Goal: Information Seeking & Learning: Learn about a topic

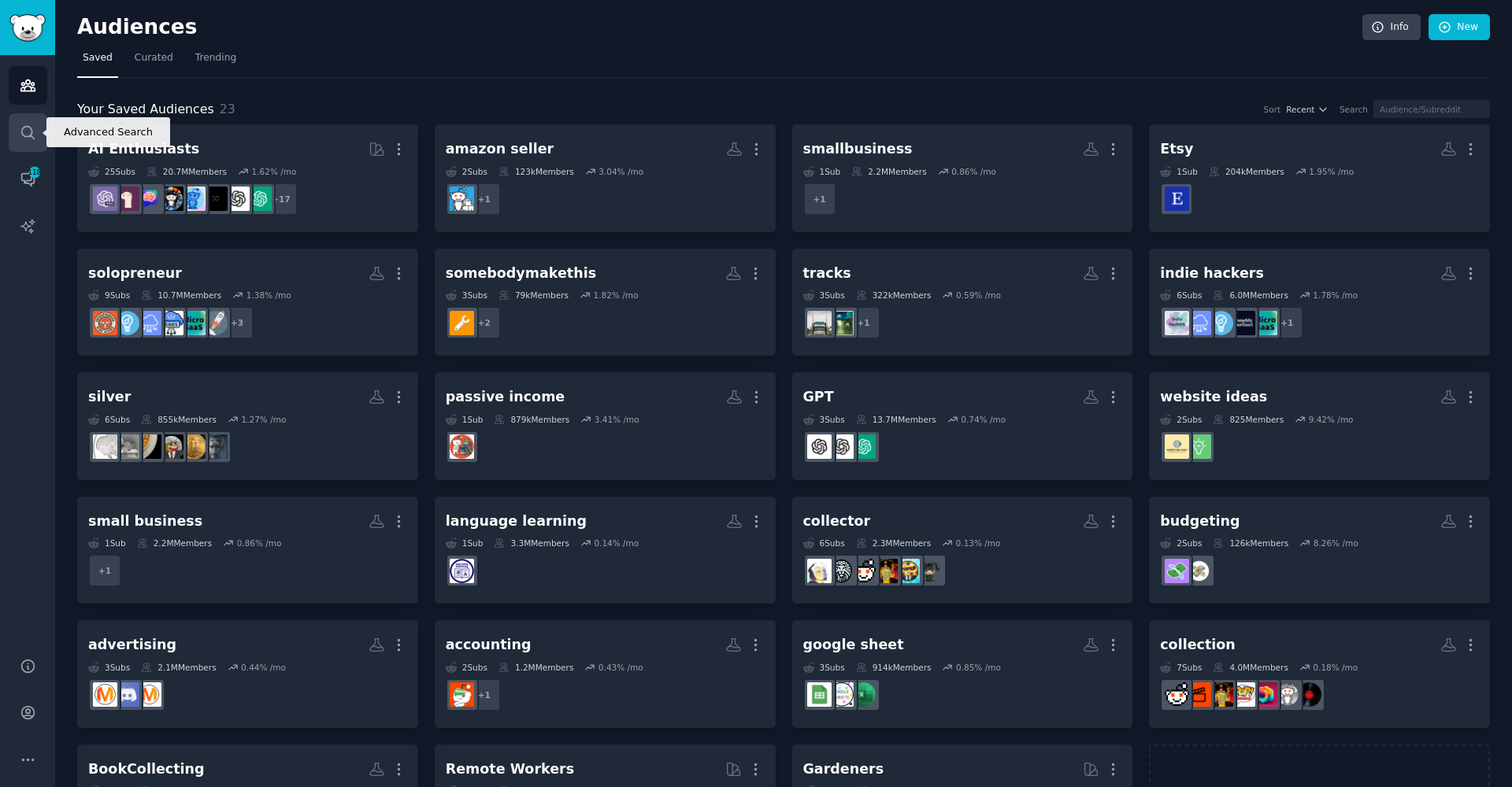
click at [33, 136] on icon "Sidebar" at bounding box center [28, 132] width 17 height 17
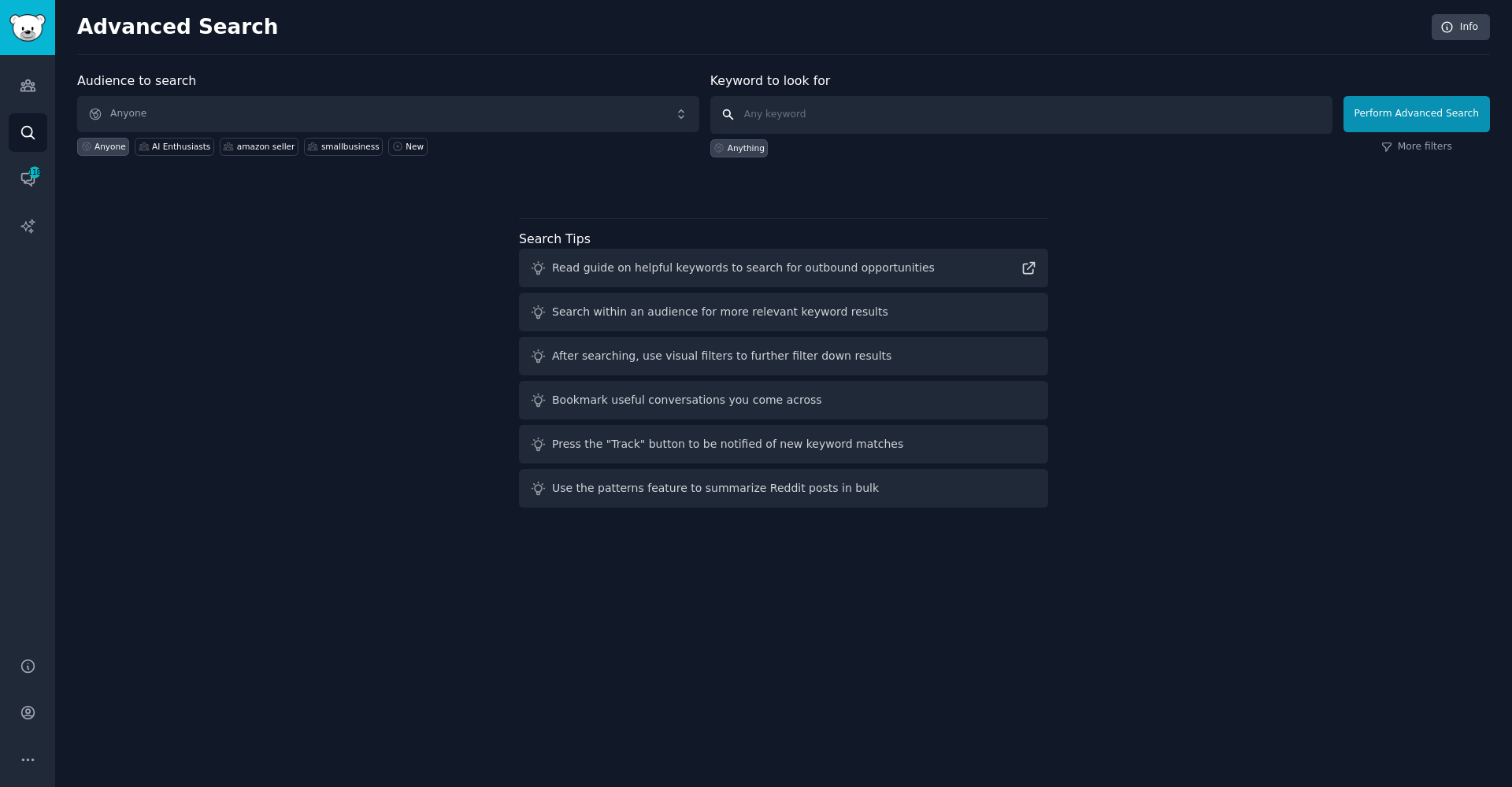
click at [821, 105] on input "text" at bounding box center [1021, 115] width 622 height 38
type input "How to find beta users"
click at [1419, 113] on button "Perform Advanced Search" at bounding box center [1416, 114] width 147 height 36
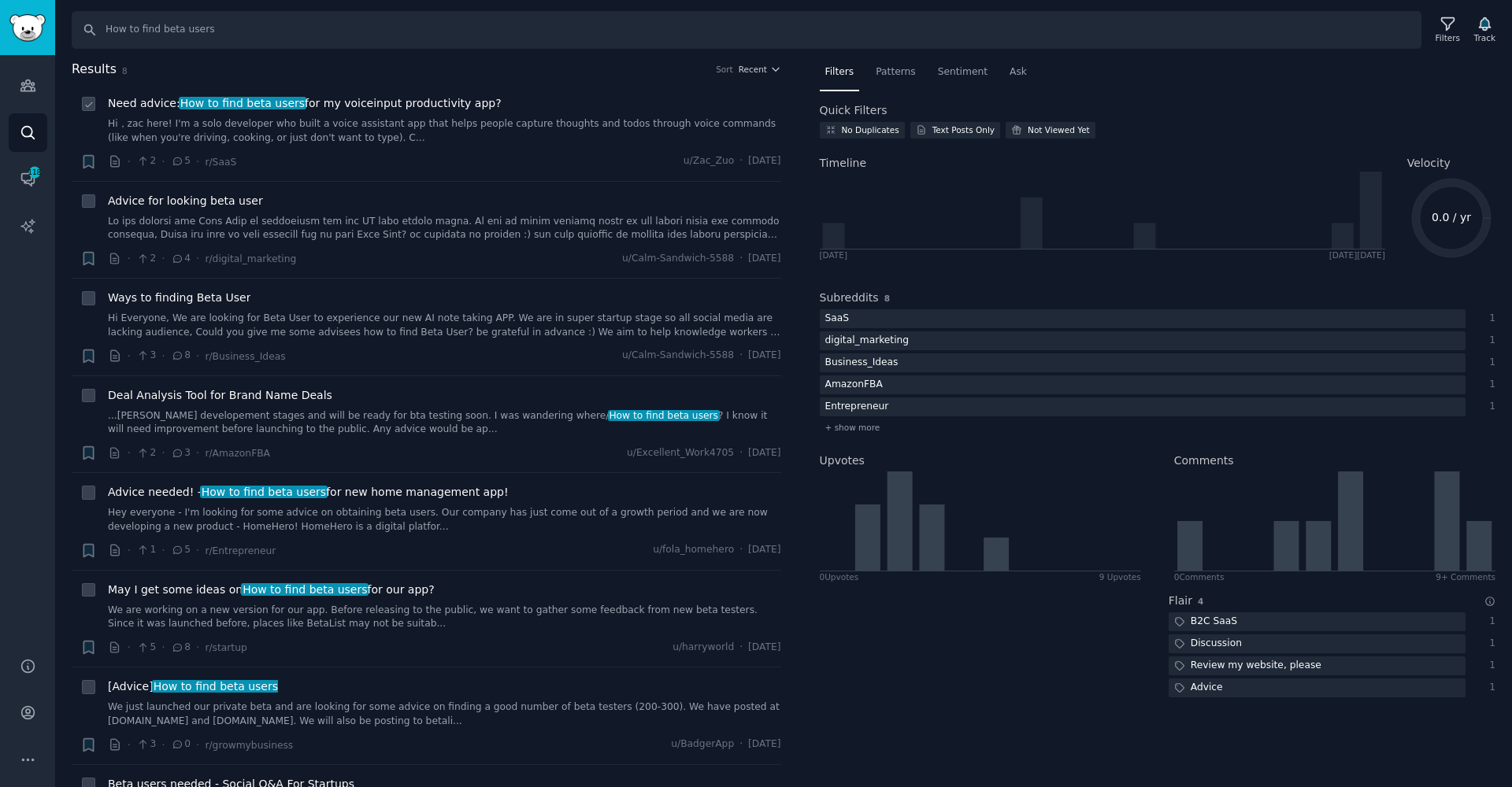
click at [607, 125] on link "Hi，zac here! I'm a solo developer who built a voice assistant app that helps pe…" at bounding box center [444, 131] width 673 height 28
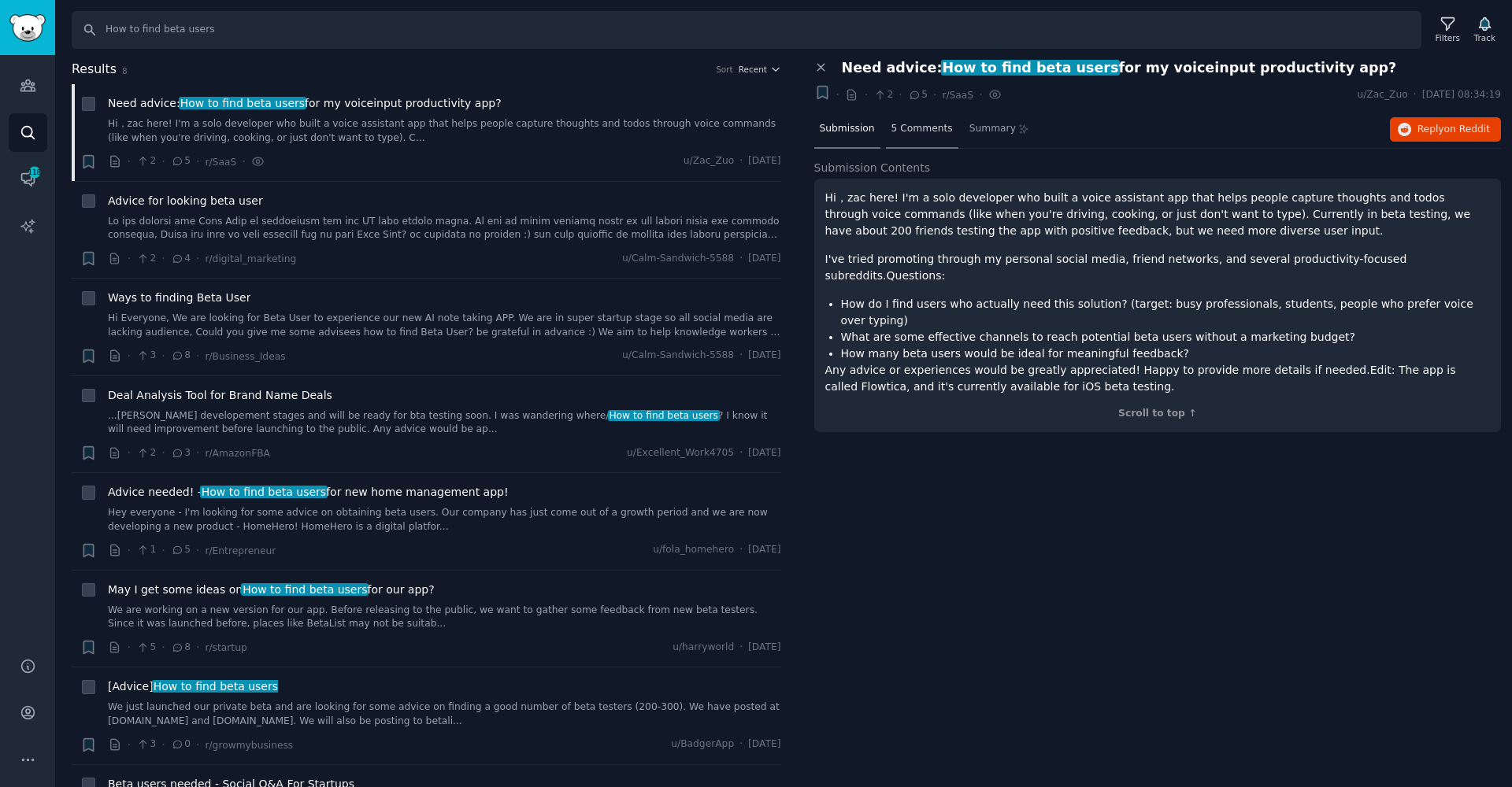
click at [919, 117] on div "5 Comments" at bounding box center [922, 129] width 72 height 38
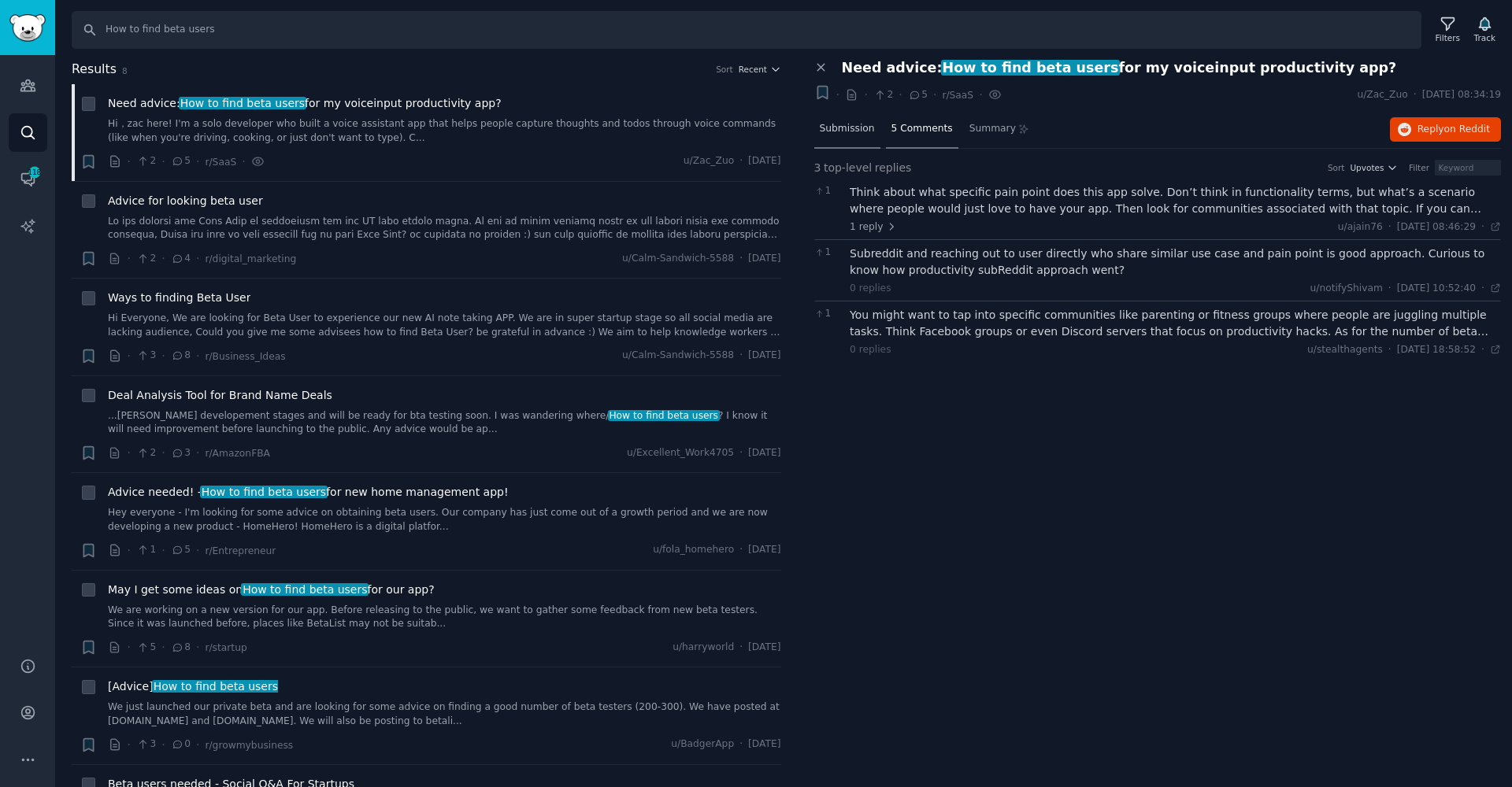
click at [851, 134] on span "Submission" at bounding box center [847, 129] width 55 height 14
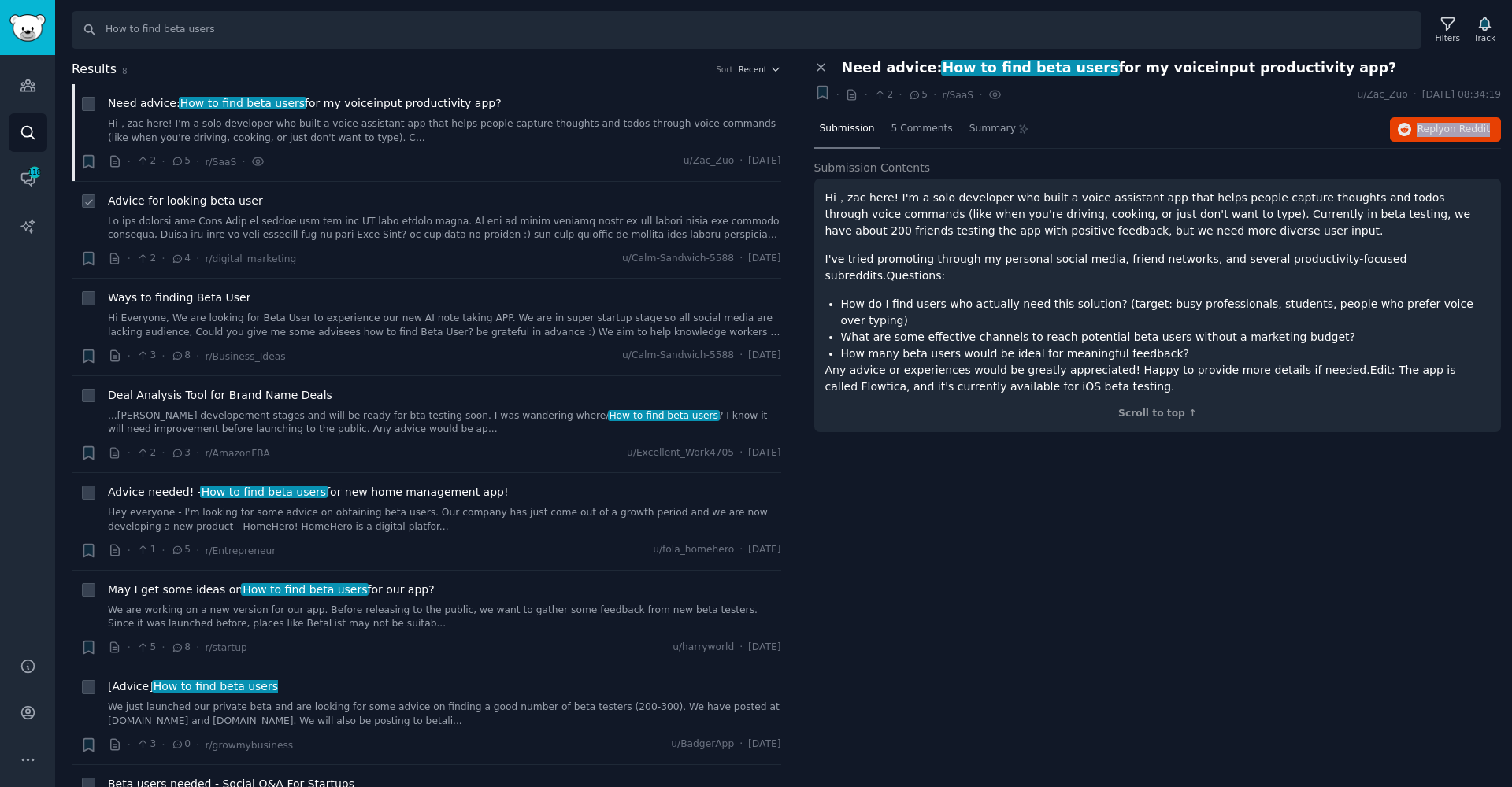
click at [484, 225] on link at bounding box center [444, 228] width 673 height 28
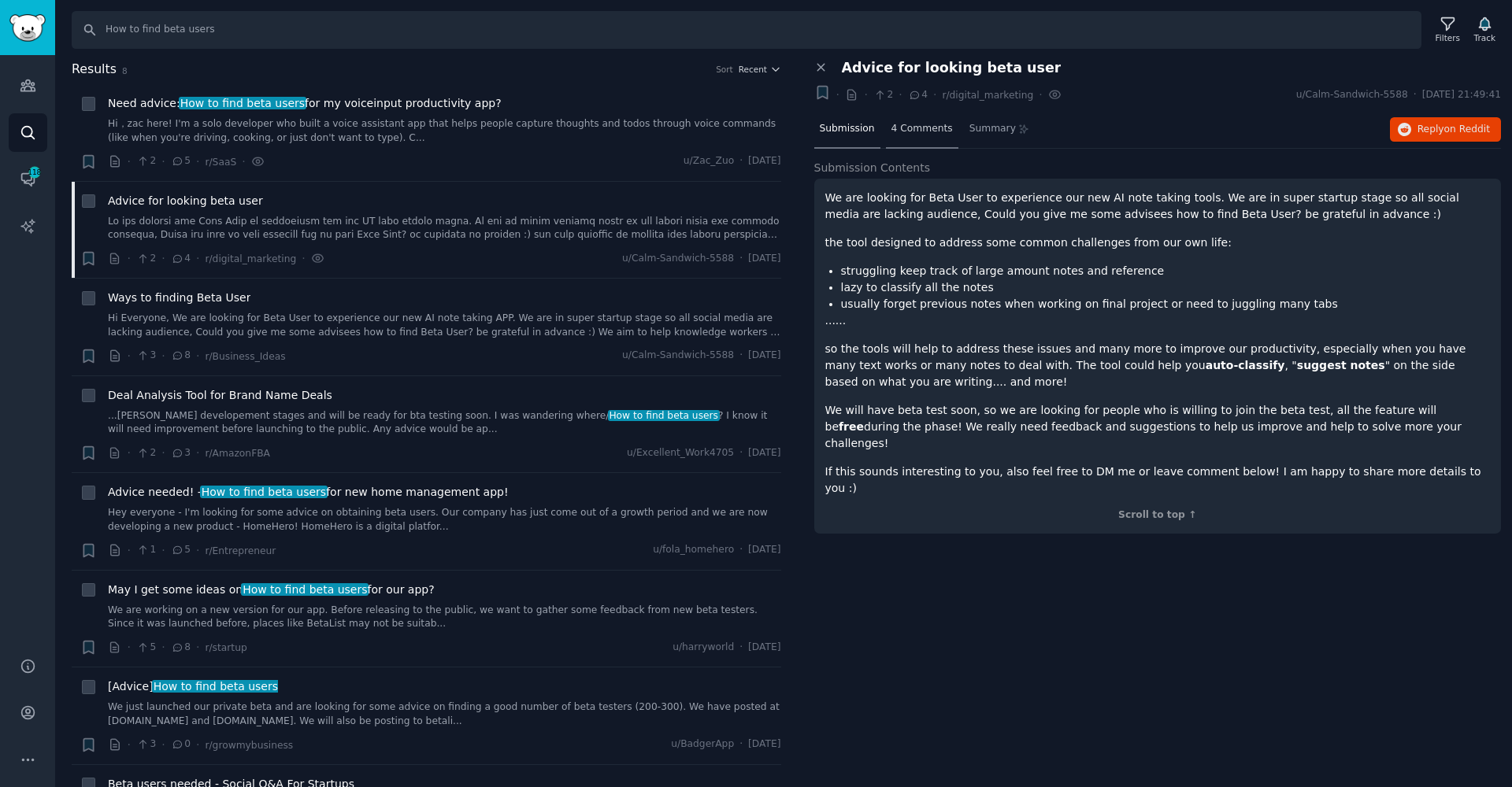
click at [910, 144] on div "4 Comments" at bounding box center [922, 129] width 72 height 38
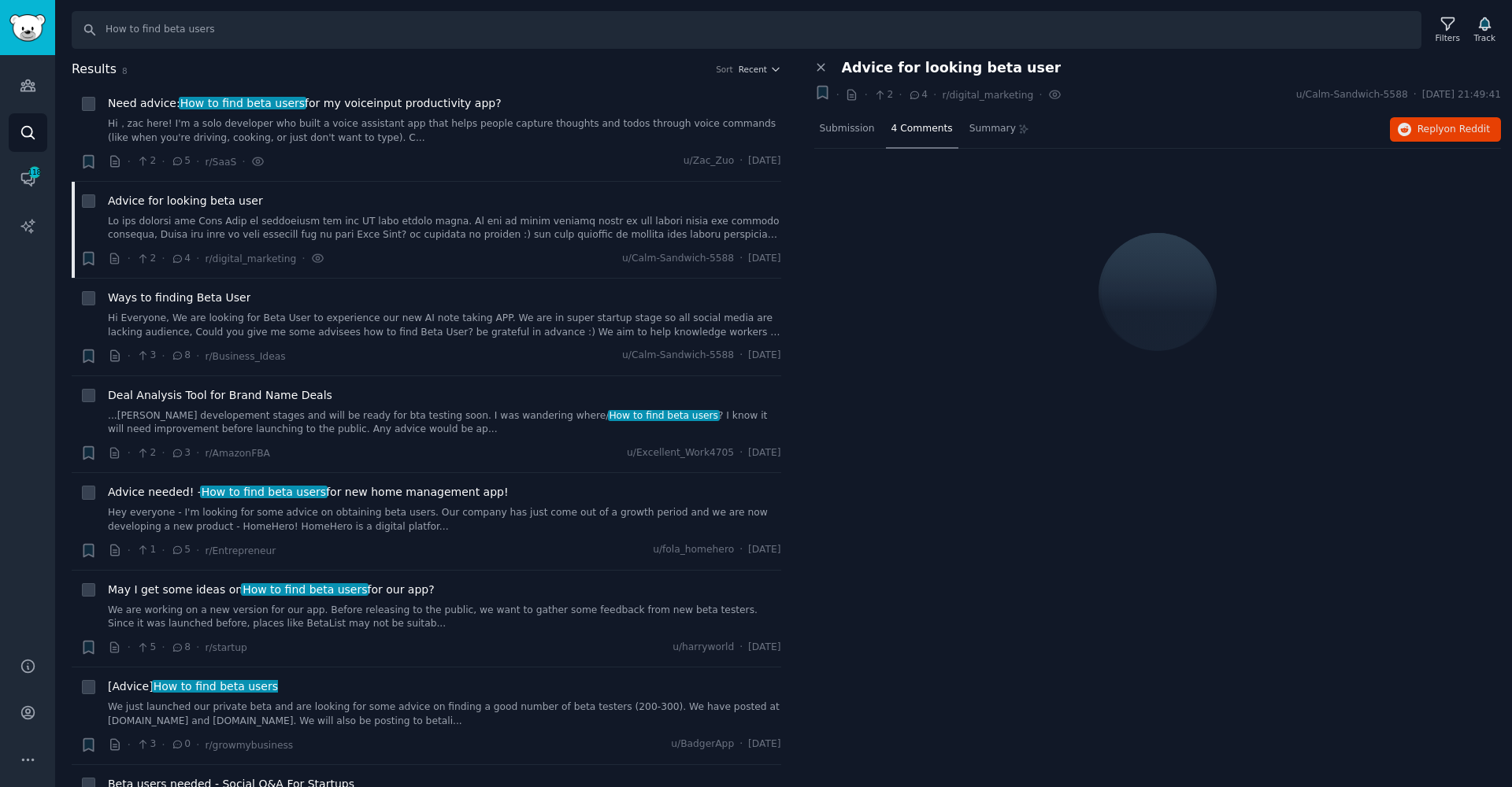
click at [908, 137] on div "4 Comments" at bounding box center [922, 129] width 72 height 38
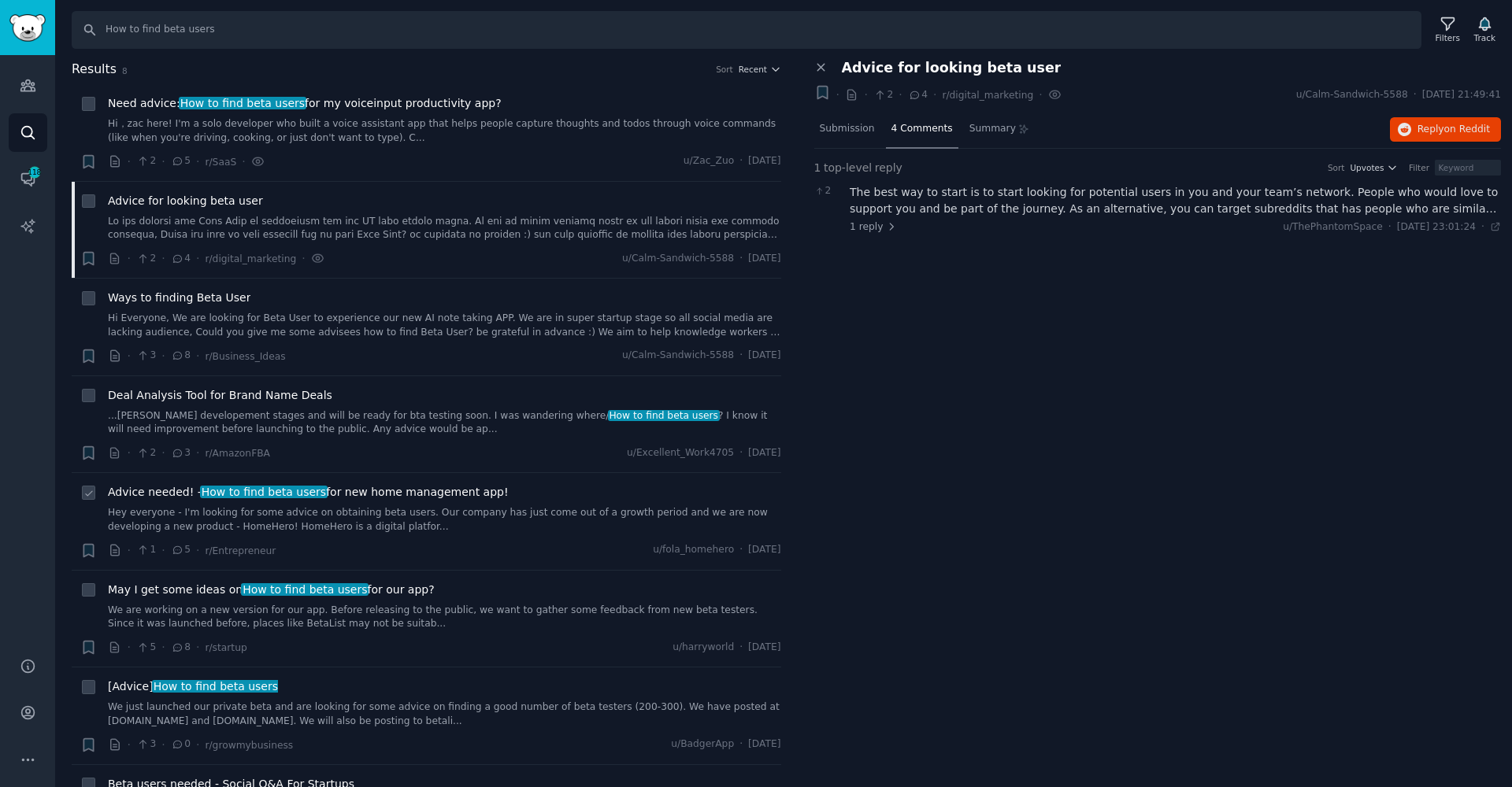
click at [402, 501] on div "Advice needed! - How to find beta users for new home management app! Hey everyo…" at bounding box center [444, 509] width 673 height 49
click at [416, 515] on link "Hey everyone - I'm looking for some advice on obtaining beta users. Our company…" at bounding box center [444, 520] width 673 height 28
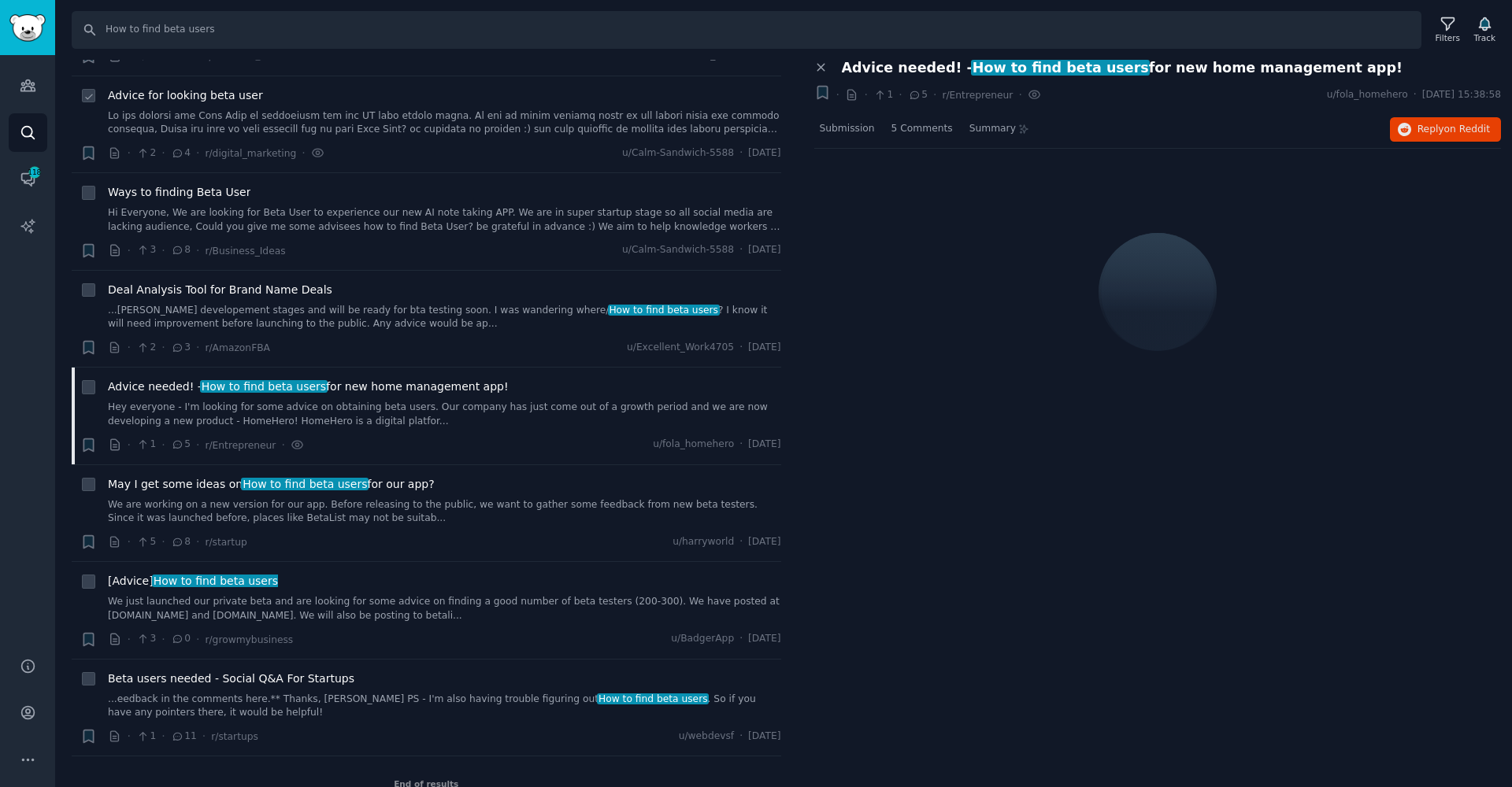
scroll to position [123, 0]
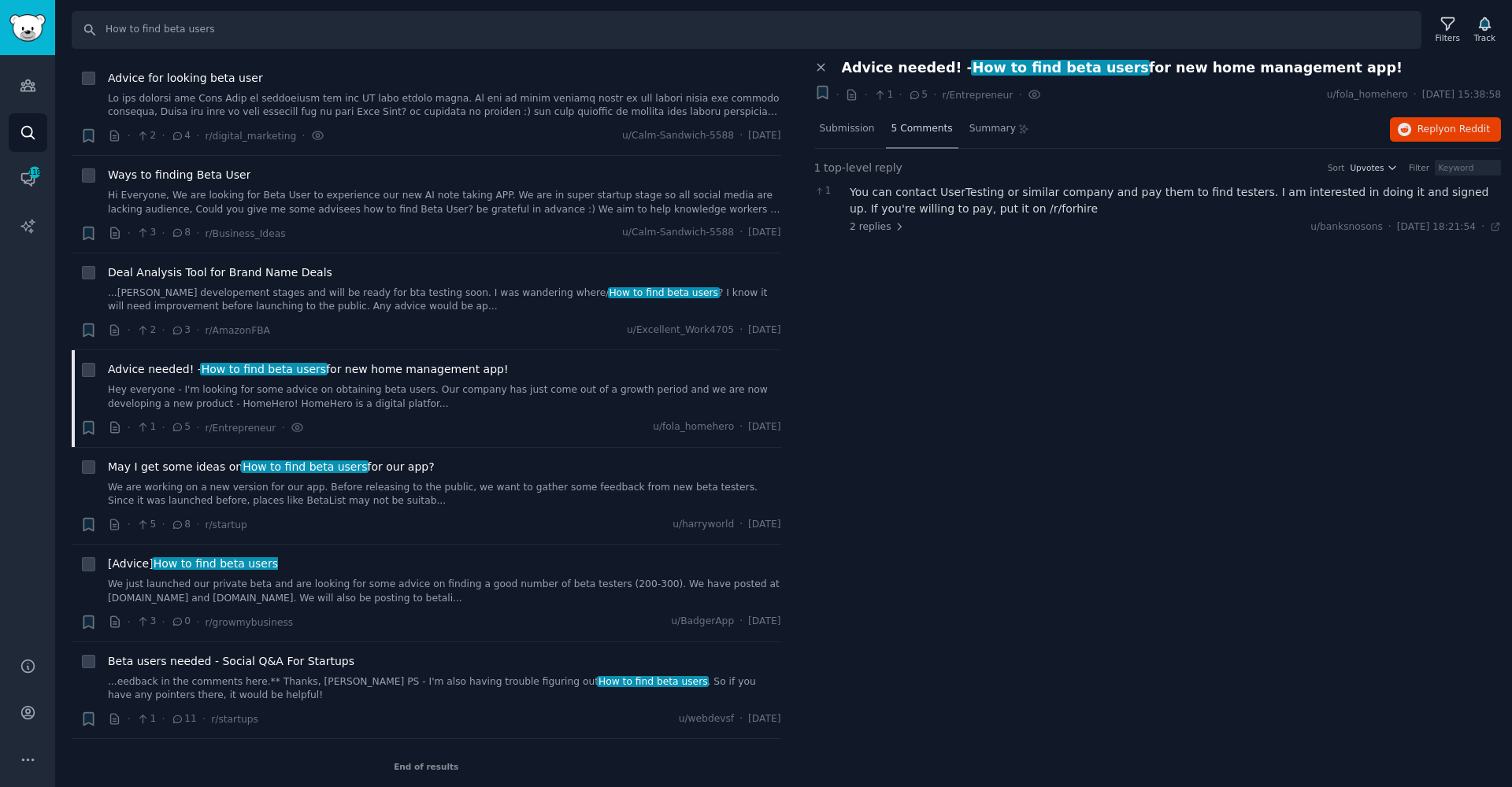
click at [901, 127] on span "5 Comments" at bounding box center [921, 129] width 61 height 14
click at [825, 128] on span "Submission" at bounding box center [847, 129] width 55 height 14
